Goal: Task Accomplishment & Management: Manage account settings

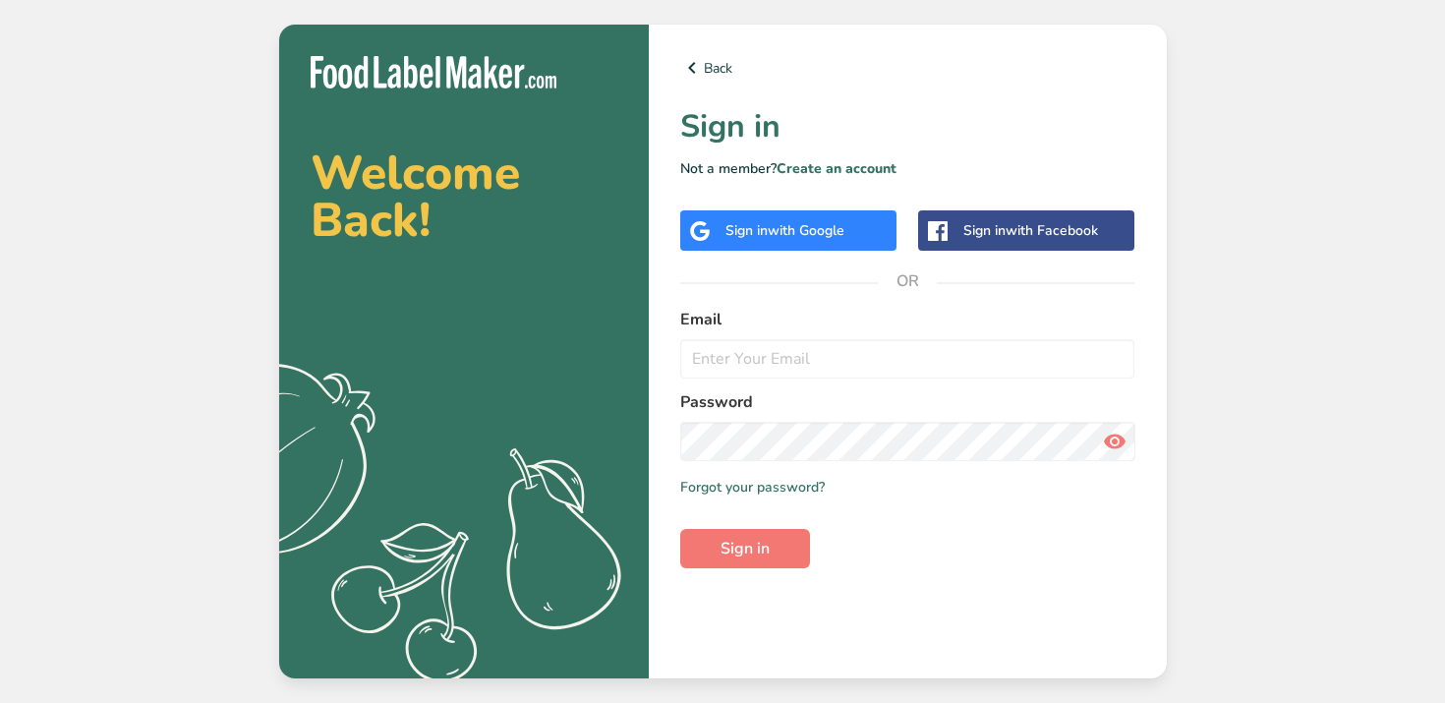
click at [782, 301] on div "Back Sign in Not a member? Create an account Sign in with Google Sign in with F…" at bounding box center [908, 352] width 518 height 654
click at [750, 322] on label "Email" at bounding box center [907, 320] width 455 height 24
click at [737, 365] on input "email" at bounding box center [907, 358] width 455 height 39
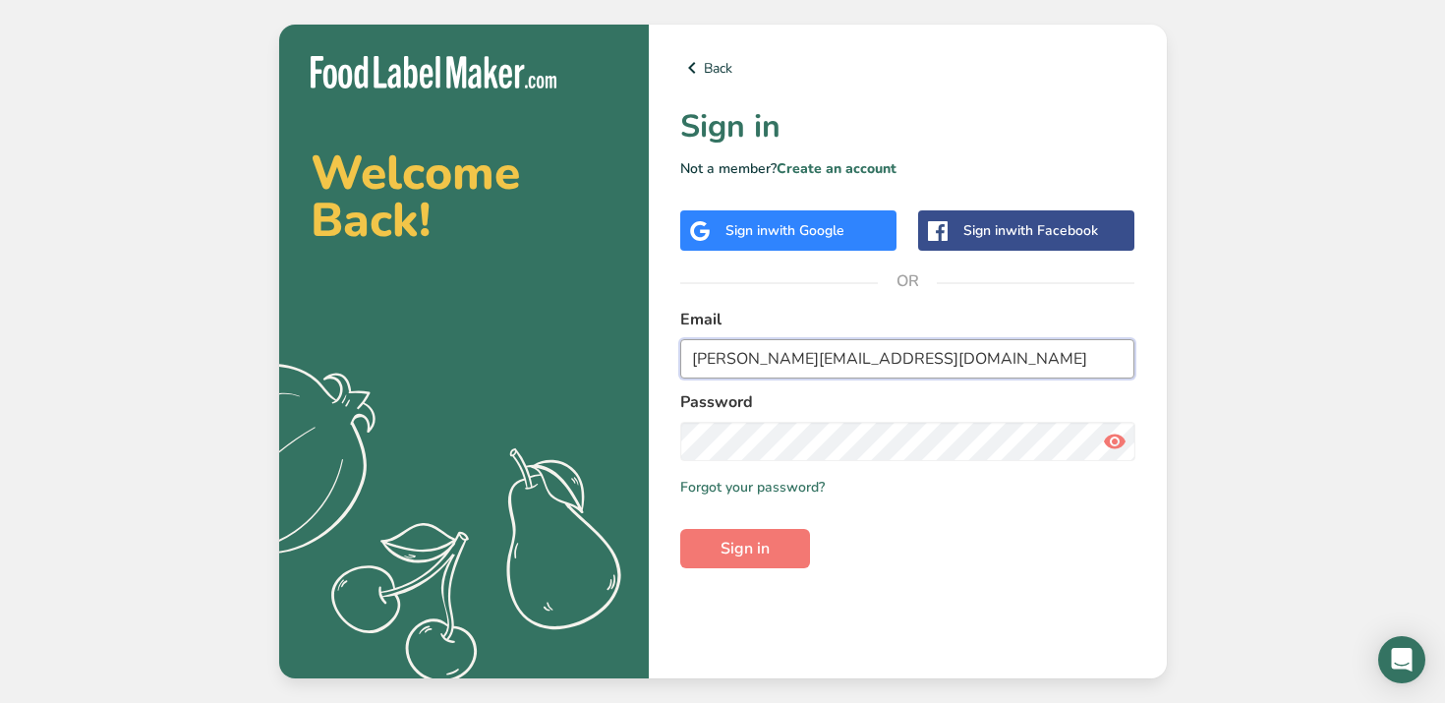
type input "[PERSON_NAME][EMAIL_ADDRESS][DOMAIN_NAME]"
click at [783, 484] on link "Forgot your password?" at bounding box center [752, 487] width 145 height 21
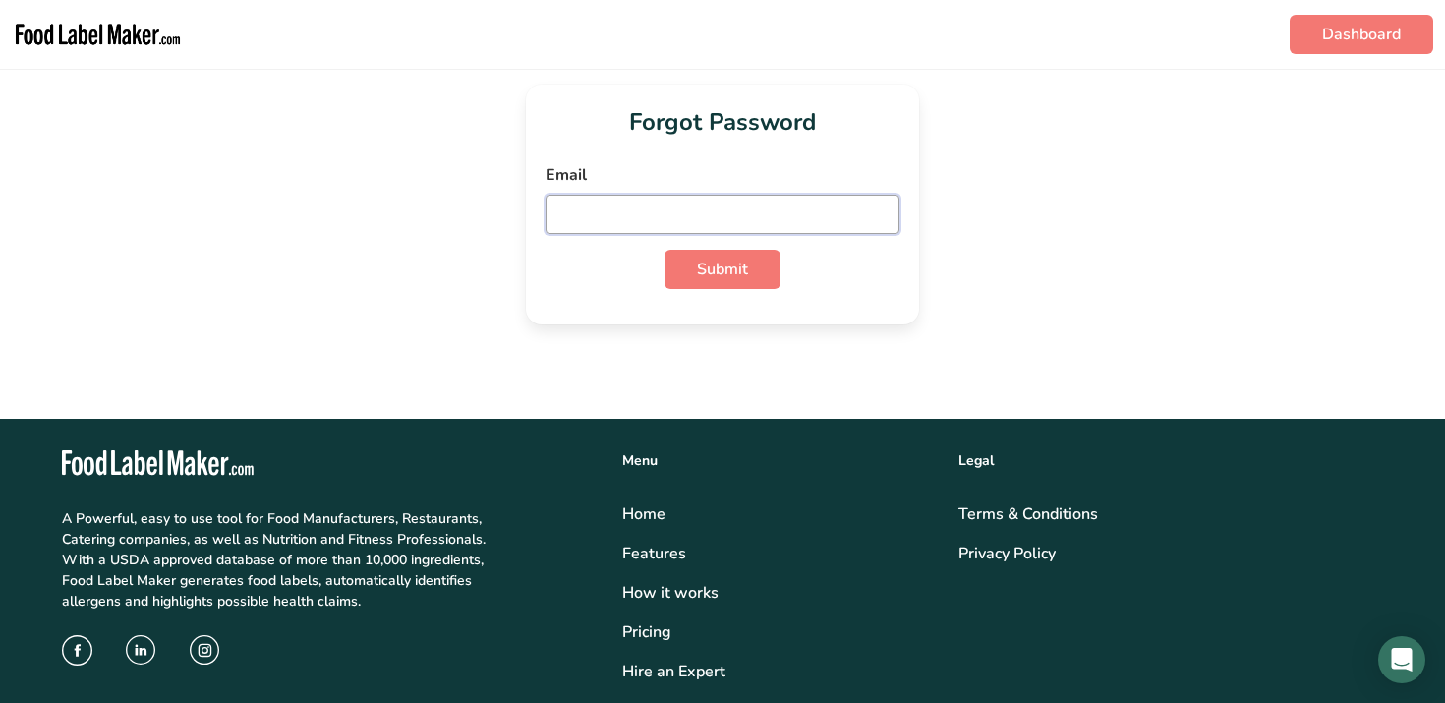
click at [595, 211] on input "email" at bounding box center [723, 214] width 354 height 39
type input "[PERSON_NAME][EMAIL_ADDRESS][DOMAIN_NAME]"
click at [725, 273] on span "Submit" at bounding box center [722, 270] width 51 height 24
